Goal: Information Seeking & Learning: Learn about a topic

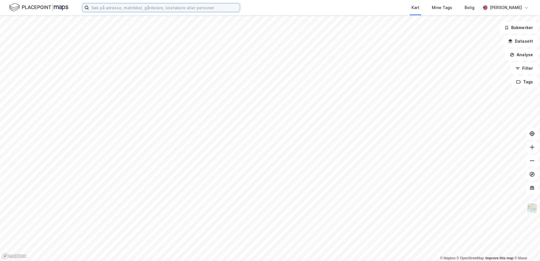
click at [111, 8] on input at bounding box center [164, 7] width 151 height 8
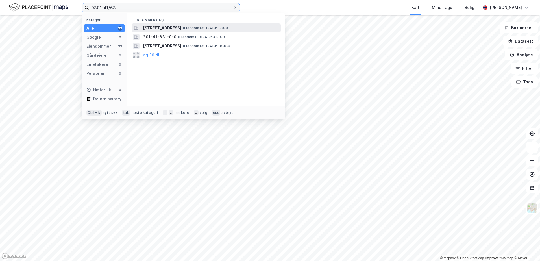
type input "0301-41/63"
click at [181, 26] on span "[STREET_ADDRESS]" at bounding box center [162, 28] width 38 height 7
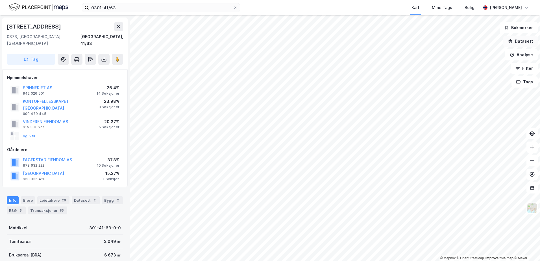
click at [512, 42] on icon "button" at bounding box center [510, 41] width 5 height 5
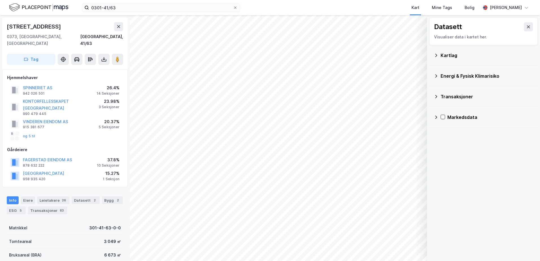
click at [437, 56] on icon at bounding box center [437, 55] width 2 height 3
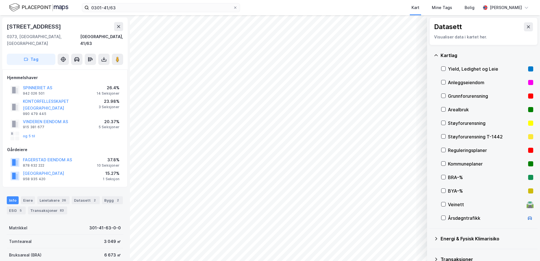
click at [451, 151] on div "Reguleringsplaner" at bounding box center [487, 150] width 78 height 7
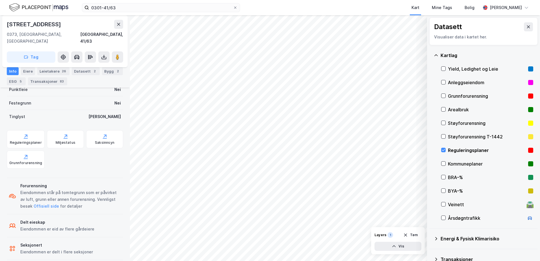
scroll to position [208, 0]
click at [19, 131] on div "Reguleringsplaner" at bounding box center [26, 138] width 38 height 18
click at [443, 150] on icon at bounding box center [444, 150] width 4 height 4
click at [436, 55] on icon at bounding box center [436, 55] width 3 height 2
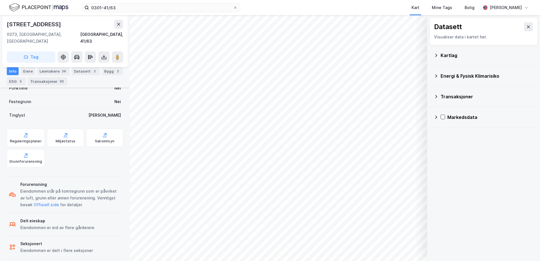
click at [437, 75] on icon at bounding box center [436, 76] width 5 height 5
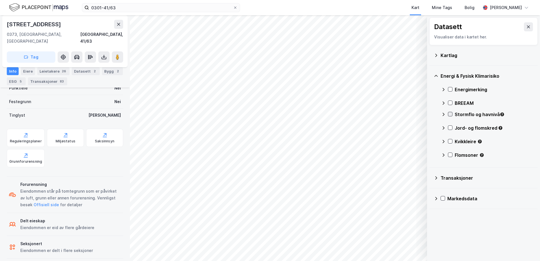
click at [452, 115] on icon at bounding box center [451, 114] width 4 height 4
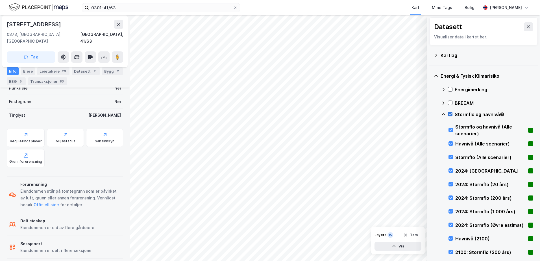
click at [449, 114] on icon at bounding box center [450, 114] width 3 height 2
click at [444, 115] on icon at bounding box center [443, 114] width 5 height 5
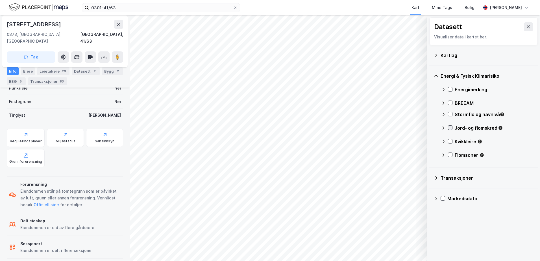
click at [450, 129] on icon at bounding box center [450, 128] width 3 height 2
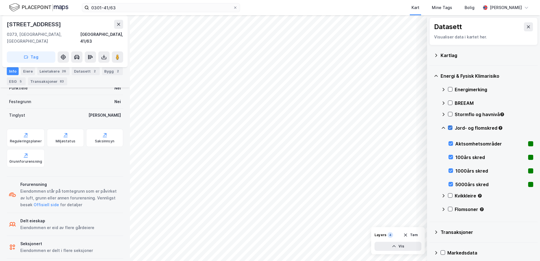
click at [450, 129] on icon at bounding box center [450, 128] width 3 height 2
click at [444, 127] on icon at bounding box center [443, 128] width 5 height 5
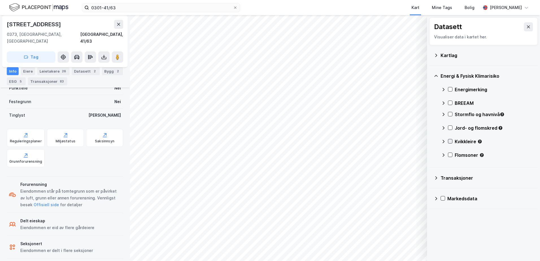
click at [450, 142] on icon at bounding box center [450, 141] width 3 height 2
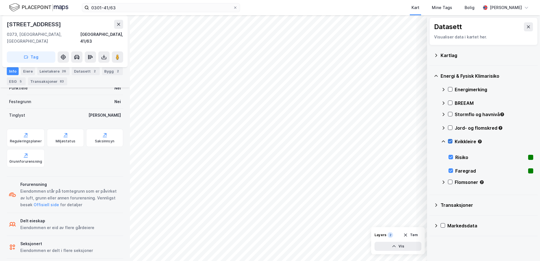
click at [450, 142] on icon at bounding box center [450, 141] width 3 height 2
click at [442, 141] on icon at bounding box center [443, 141] width 5 height 5
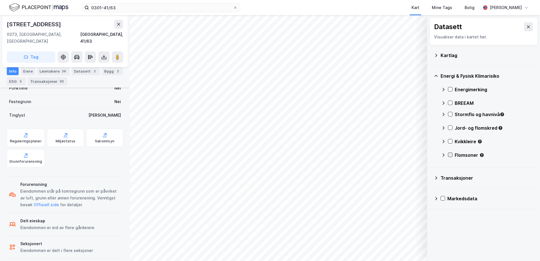
click at [450, 156] on icon at bounding box center [450, 155] width 3 height 2
